Goal: Task Accomplishment & Management: Manage account settings

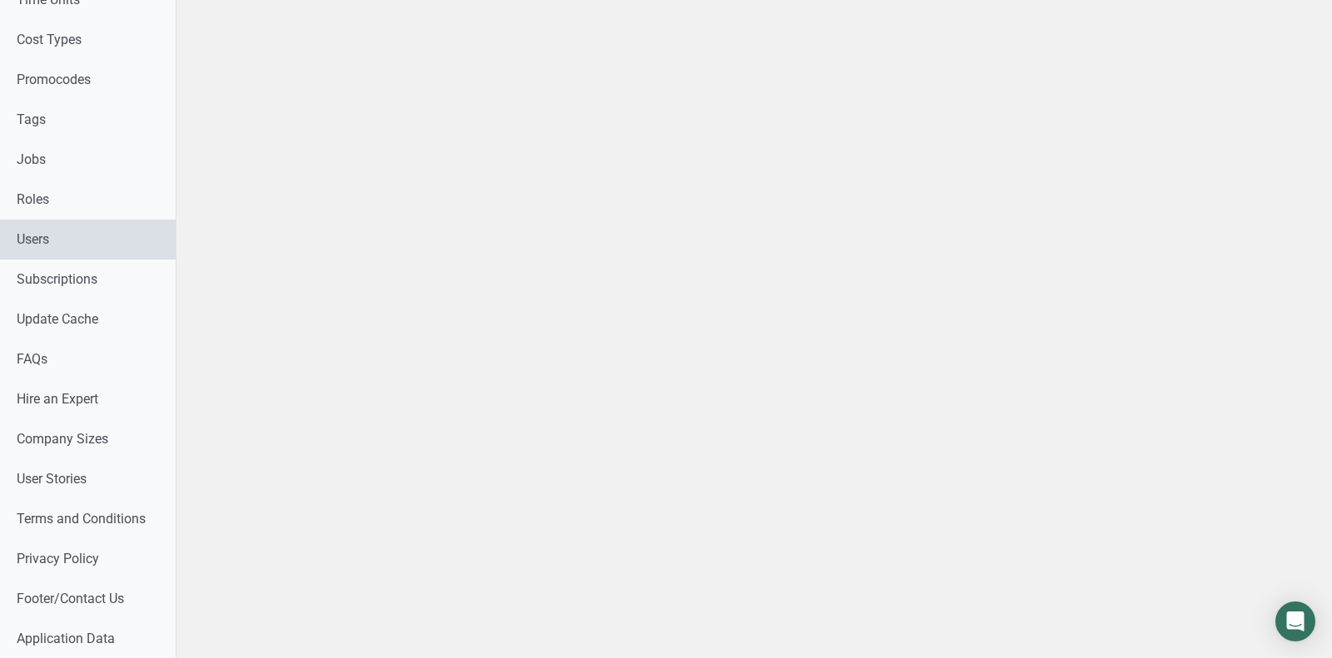
click at [58, 227] on link "Users" at bounding box center [88, 240] width 176 height 40
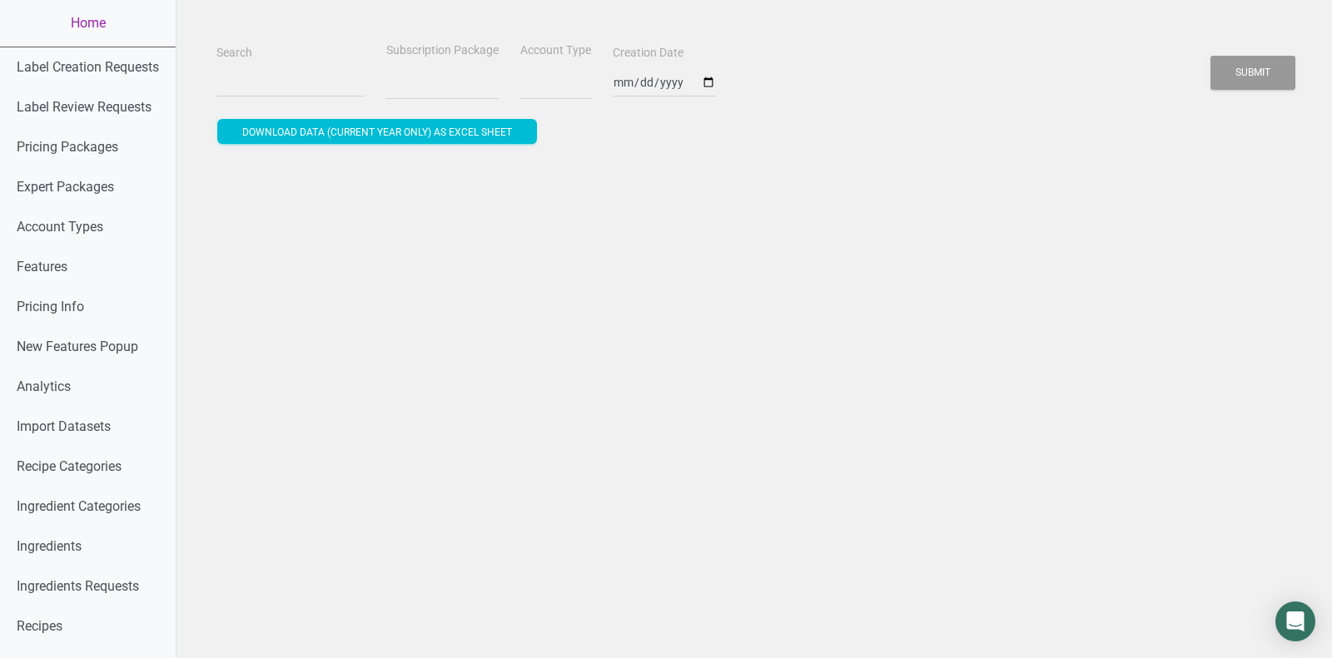
click at [268, 51] on div "Search" at bounding box center [290, 70] width 156 height 56
click at [268, 71] on input "Search" at bounding box center [290, 82] width 148 height 30
paste input "[PERSON_NAME][EMAIL_ADDRESS][DOMAIN_NAME]"
type input "[PERSON_NAME][EMAIL_ADDRESS][DOMAIN_NAME]"
click at [1210, 56] on button "Submit" at bounding box center [1252, 73] width 85 height 34
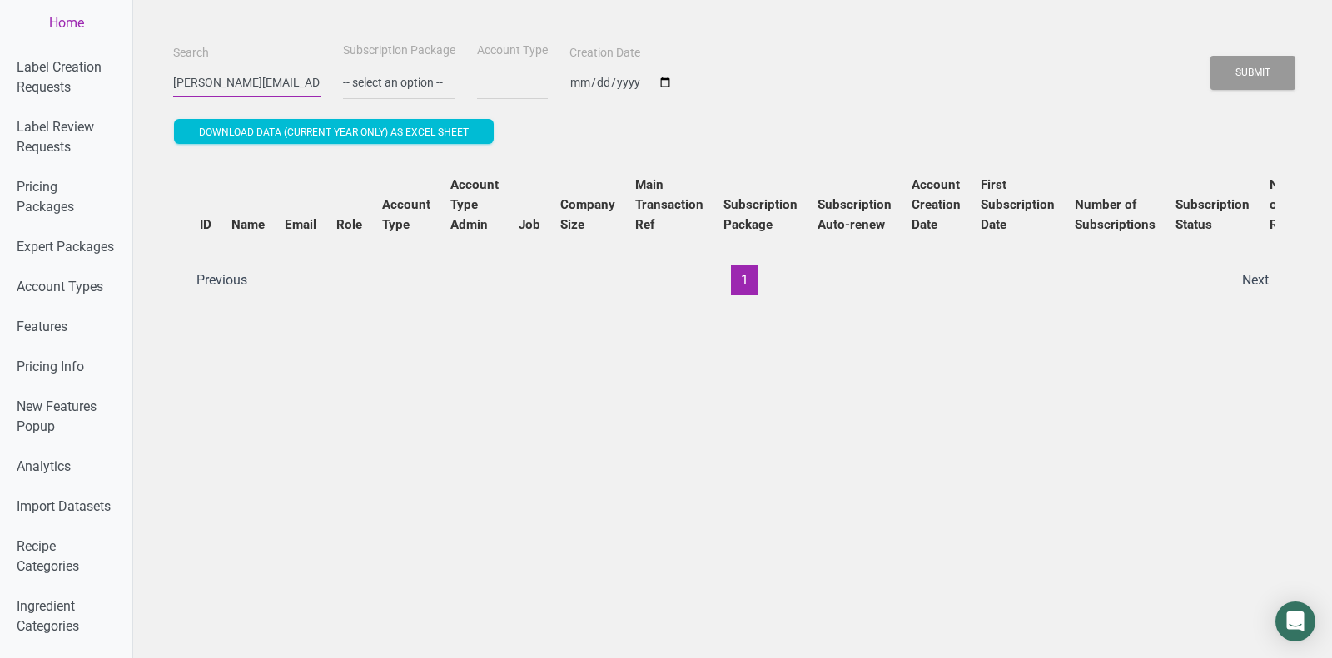
select select
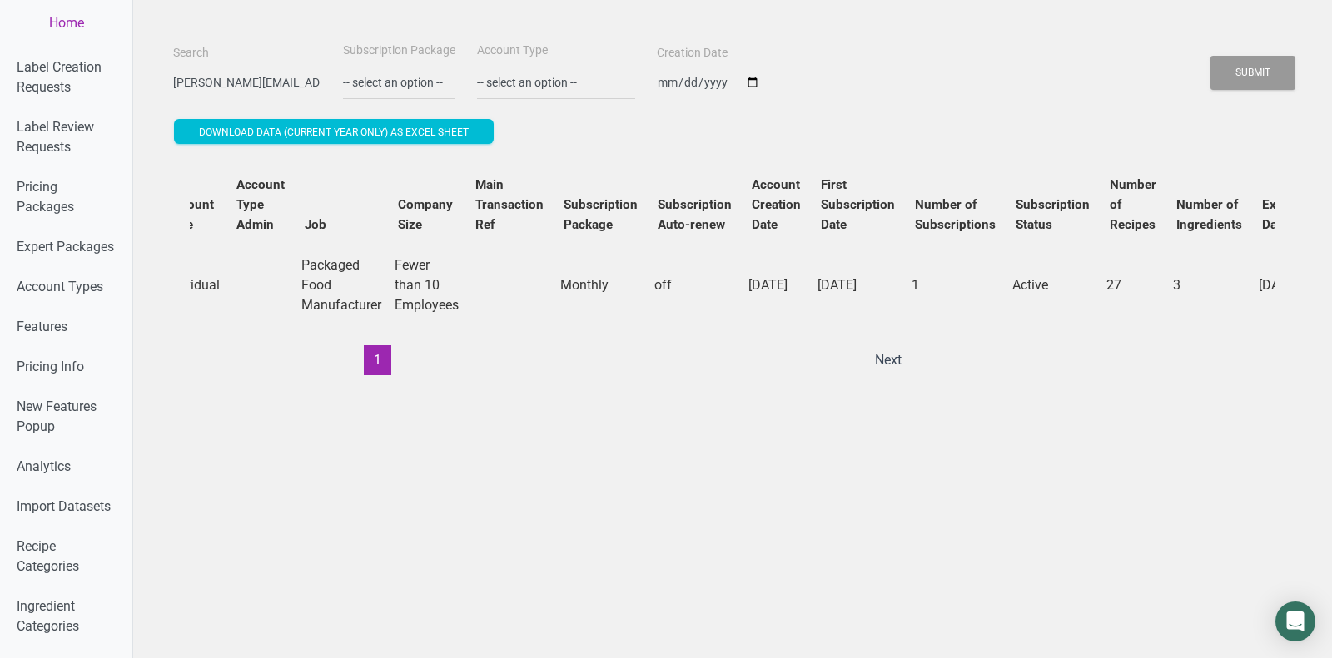
scroll to position [0, 514]
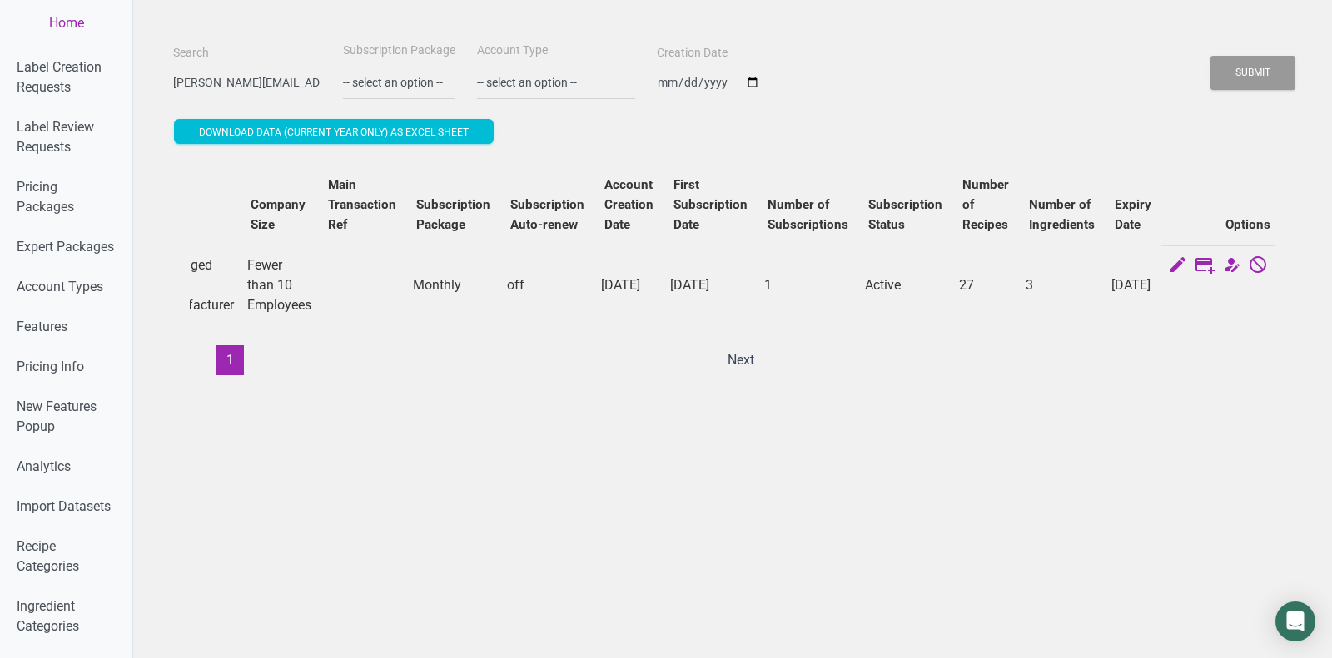
drag, startPoint x: 1052, startPoint y: 279, endPoint x: 1099, endPoint y: 304, distance: 53.6
click at [1104, 304] on td "[DATE]" at bounding box center [1132, 285] width 57 height 81
click at [1104, 290] on td "[DATE]" at bounding box center [1132, 285] width 57 height 81
click at [1104, 269] on td "[DATE]" at bounding box center [1132, 285] width 57 height 81
drag, startPoint x: 1055, startPoint y: 262, endPoint x: 1088, endPoint y: 300, distance: 50.7
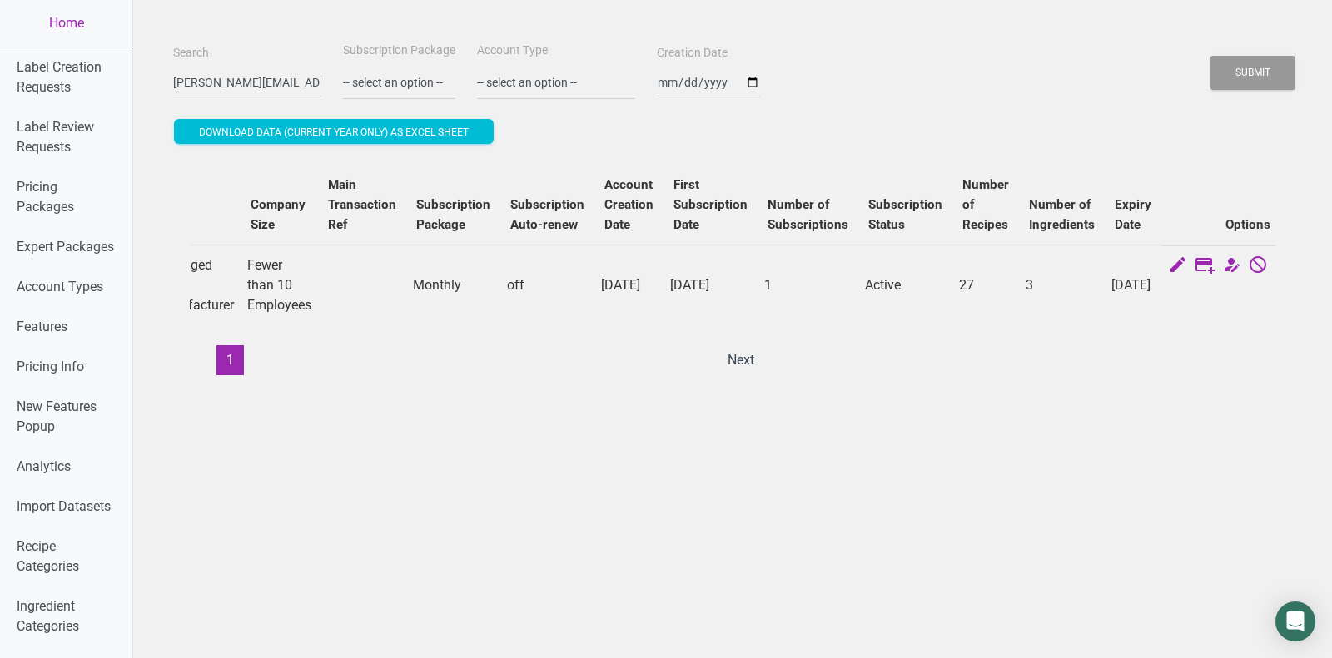
click at [1104, 300] on td "[DATE]" at bounding box center [1132, 285] width 57 height 81
copy td "[DATE]"
